Goal: Check status: Check status

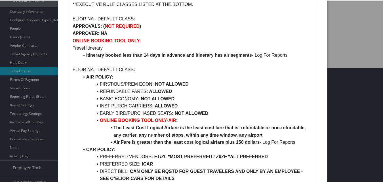
scroll to position [113, 0]
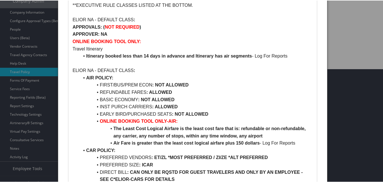
drag, startPoint x: 274, startPoint y: 17, endPoint x: 254, endPoint y: 22, distance: 20.4
click at [274, 17] on p "ELIOR NA - DEFAULT CLASS :" at bounding box center [193, 19] width 240 height 7
drag, startPoint x: 184, startPoint y: 98, endPoint x: 102, endPoint y: 100, distance: 82.3
click at [102, 100] on li "BASIC ECONOMY : NOT ALLOWED" at bounding box center [195, 99] width 233 height 7
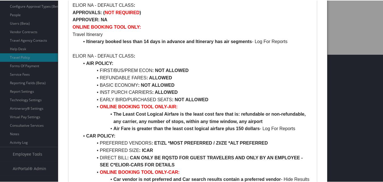
scroll to position [142, 0]
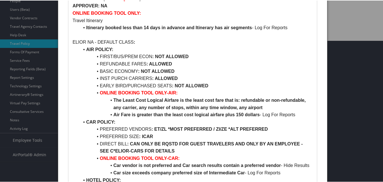
click at [340, 151] on div at bounding box center [192, 91] width 385 height 182
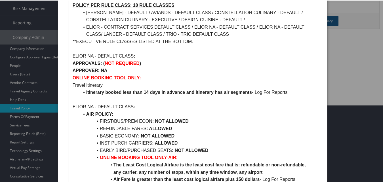
scroll to position [57, 0]
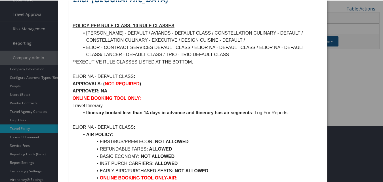
click at [343, 64] on div at bounding box center [192, 91] width 385 height 182
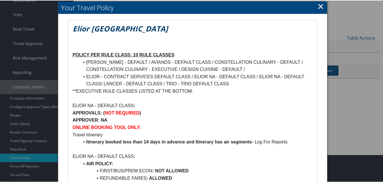
scroll to position [0, 0]
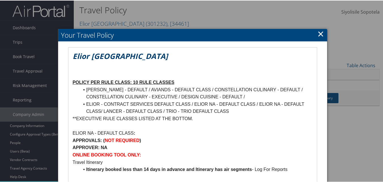
click at [318, 32] on link "×" at bounding box center [320, 33] width 7 height 11
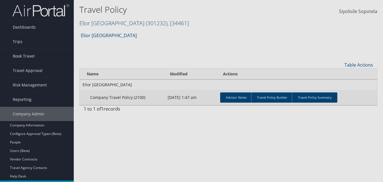
scroll to position [57, 0]
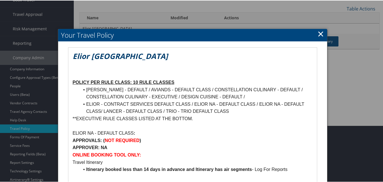
click at [321, 34] on link "×" at bounding box center [320, 33] width 7 height 11
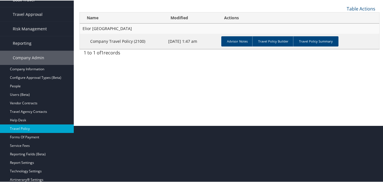
scroll to position [0, 0]
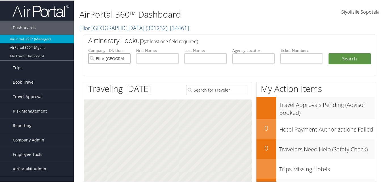
click at [125, 58] on input "Elior North America" at bounding box center [109, 58] width 42 height 10
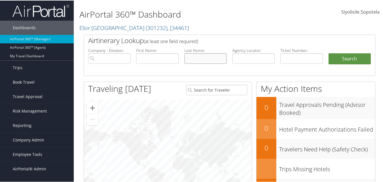
click at [210, 56] on input "text" at bounding box center [205, 58] width 42 height 10
click at [258, 57] on input "text" at bounding box center [253, 58] width 42 height 10
paste input "D2B7KC"
type input "D2B7KC"
click at [328, 53] on button "Search" at bounding box center [349, 58] width 42 height 11
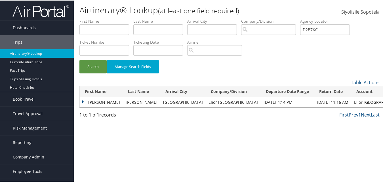
click at [84, 101] on td "CARLOS IZIAH" at bounding box center [101, 102] width 43 height 10
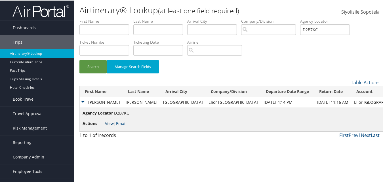
click at [110, 124] on link "View" at bounding box center [109, 122] width 9 height 5
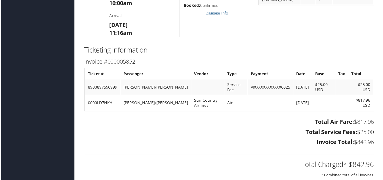
scroll to position [454, 0]
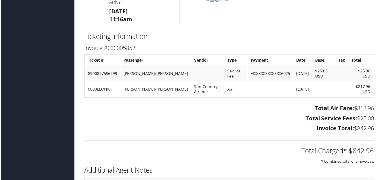
click at [272, 133] on div "Total Air Fare: $817.96 Total Service Fees: $25.00 Invoice Total: $842.96" at bounding box center [229, 119] width 300 height 31
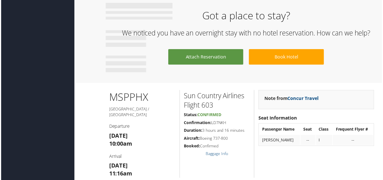
scroll to position [340, 0]
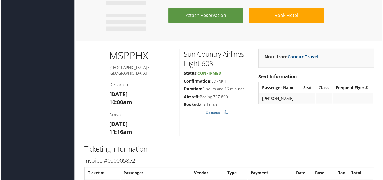
click at [34, 103] on div "Dashboards AirPortal 360™ (Manager) AirPortal 360™ (Agent) My Travel Dashboard …" at bounding box center [192, 8] width 385 height 696
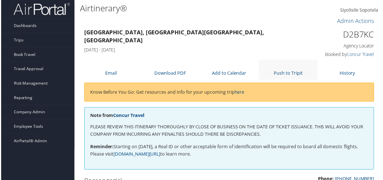
scroll to position [0, 0]
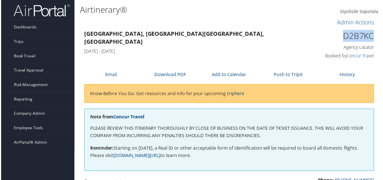
drag, startPoint x: 375, startPoint y: 33, endPoint x: 343, endPoint y: 35, distance: 31.8
click at [343, 35] on div "D2B7KC Agency Locator Agency Locator D2B7KC Booked by Concur Travel Booked by C…" at bounding box center [342, 45] width 75 height 32
copy h1 "D2B7KC"
